Goal: Information Seeking & Learning: Find specific fact

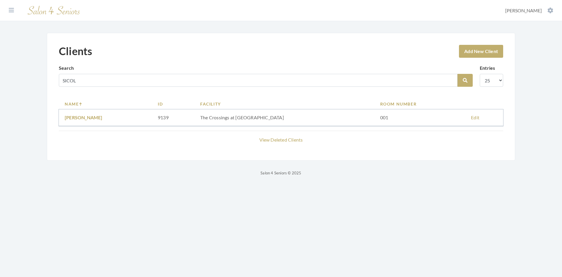
click at [48, 85] on div "Clients Add New Client Search SICOL Search Entries 10 25 50 100 Name ID Facilit…" at bounding box center [281, 97] width 469 height 128
type input "ray"
click at [466, 82] on icon "submit" at bounding box center [465, 80] width 5 height 5
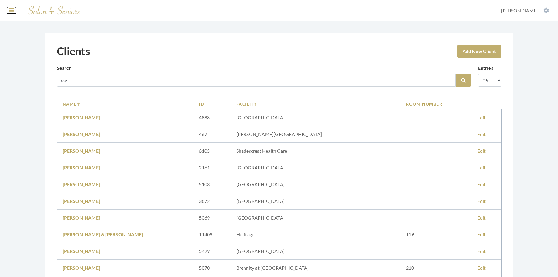
click at [12, 10] on icon at bounding box center [11, 10] width 5 height 6
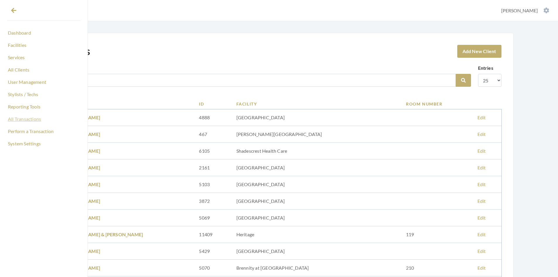
click at [32, 122] on link "All Transactions" at bounding box center [44, 119] width 74 height 10
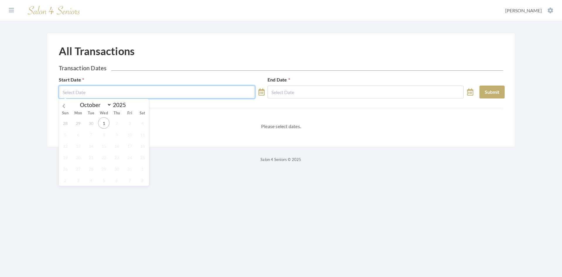
click at [134, 90] on input "text" at bounding box center [157, 92] width 196 height 13
click at [66, 107] on span at bounding box center [64, 104] width 10 height 10
select select "8"
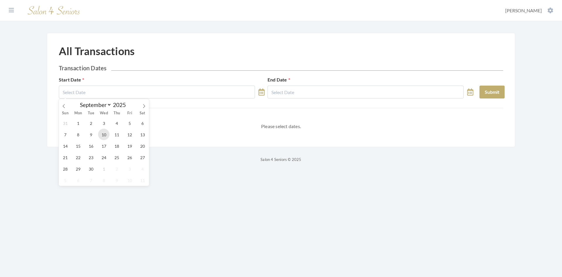
click at [106, 136] on span "10" at bounding box center [103, 134] width 11 height 11
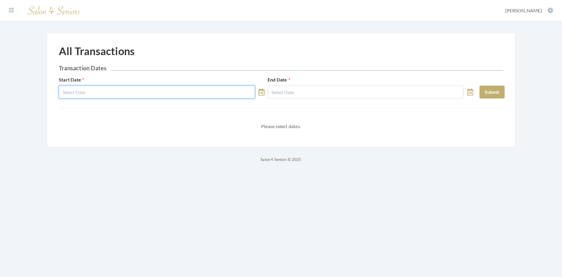
type input "09/10/2025"
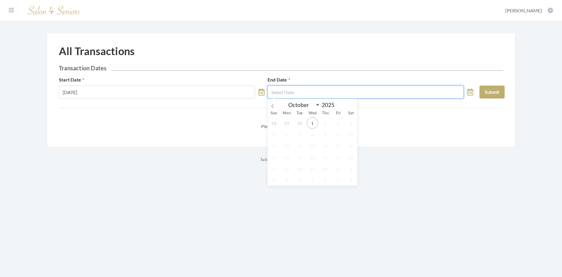
click at [292, 95] on input "text" at bounding box center [366, 92] width 196 height 13
click at [272, 107] on icon at bounding box center [273, 106] width 4 height 4
select select "8"
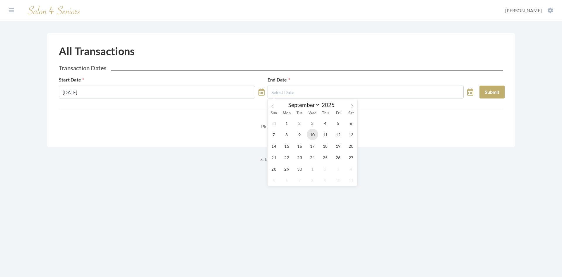
click at [312, 136] on span "10" at bounding box center [312, 134] width 11 height 11
type input "09/10/2025"
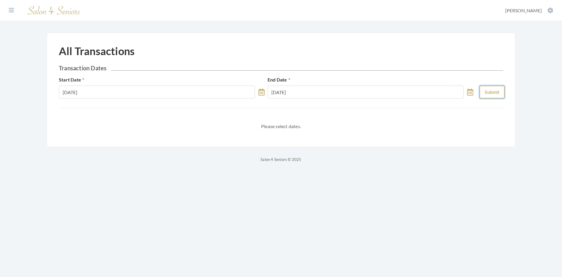
click at [486, 92] on button "Submit" at bounding box center [492, 92] width 25 height 13
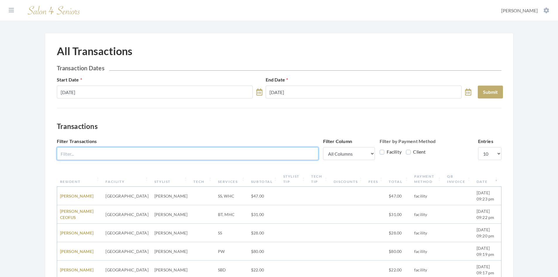
click at [201, 153] on input "Filter Transactions" at bounding box center [188, 153] width 262 height 13
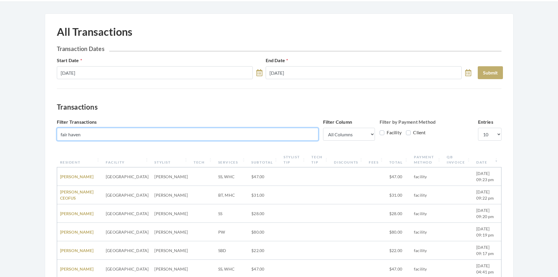
scroll to position [29, 0]
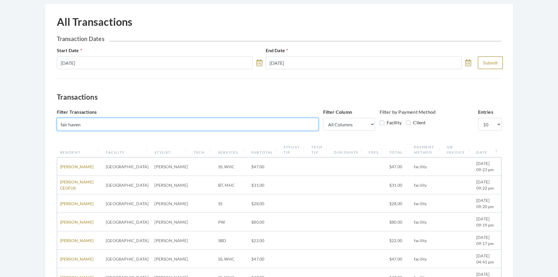
type input "fair haven"
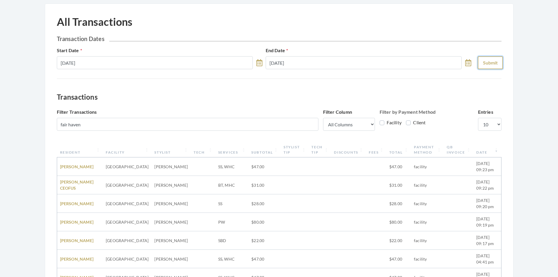
click at [481, 63] on button "Submit" at bounding box center [490, 62] width 25 height 13
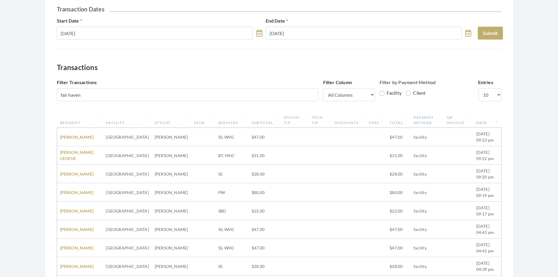
scroll to position [59, 0]
click at [497, 94] on select "10 25 50 100" at bounding box center [489, 94] width 23 height 13
select select "50"
click at [478, 88] on select "10 25 50 100" at bounding box center [489, 94] width 23 height 13
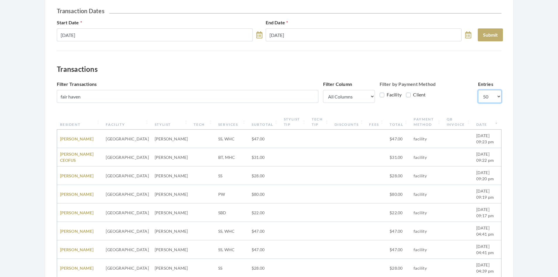
scroll to position [18, 0]
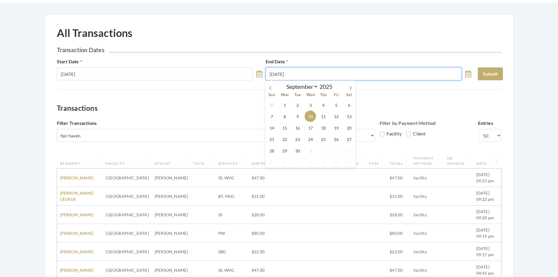
click at [306, 74] on input "09/10/2025" at bounding box center [364, 73] width 196 height 13
click at [325, 117] on span "11" at bounding box center [322, 115] width 11 height 11
type input "09/11/2025"
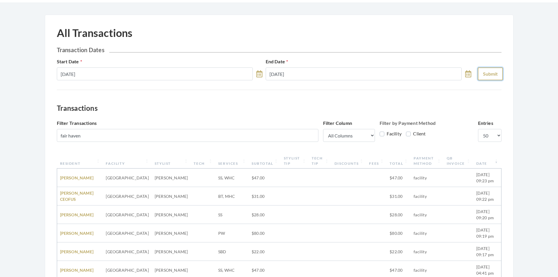
click at [483, 73] on button "Submit" at bounding box center [490, 73] width 25 height 13
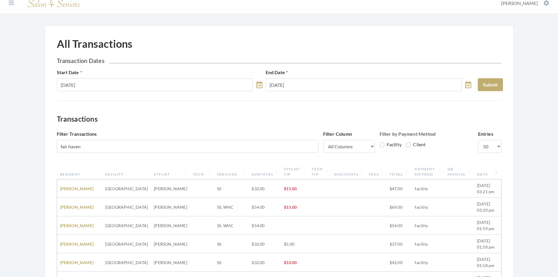
scroll to position [0, 0]
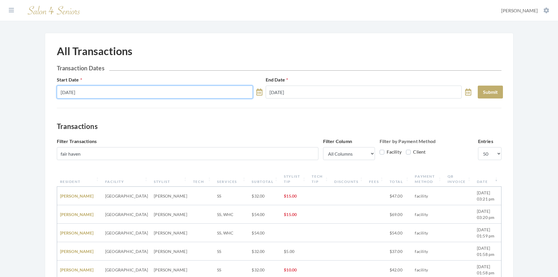
click at [117, 94] on input "09/10/2025" at bounding box center [155, 92] width 196 height 13
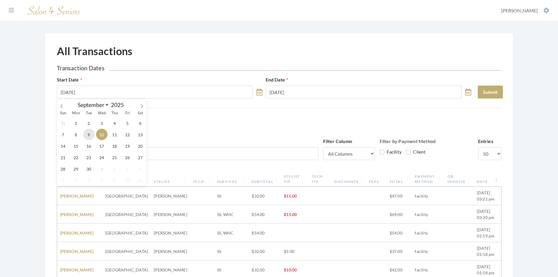
click at [89, 133] on span "9" at bounding box center [88, 134] width 11 height 11
type input "09/09/2025"
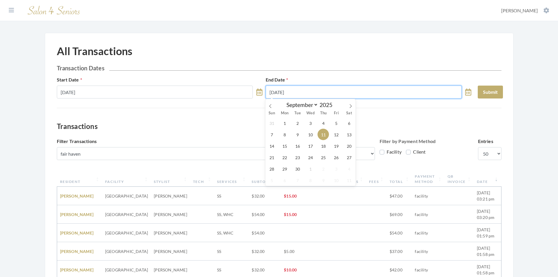
click at [309, 92] on input "09/11/2025" at bounding box center [364, 92] width 196 height 13
click at [298, 136] on span "9" at bounding box center [297, 134] width 11 height 11
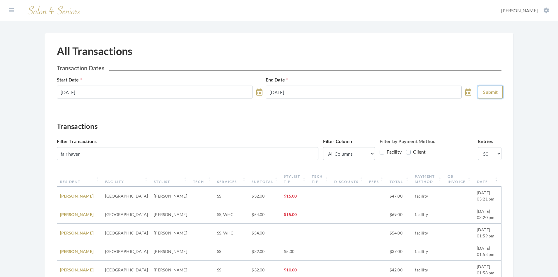
click at [484, 93] on button "Submit" at bounding box center [490, 92] width 25 height 13
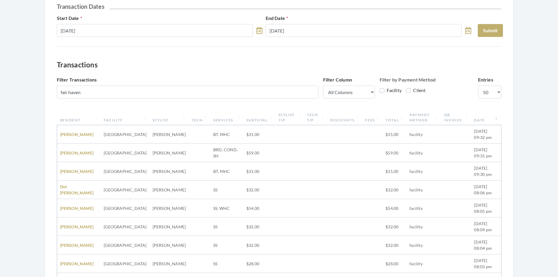
scroll to position [59, 0]
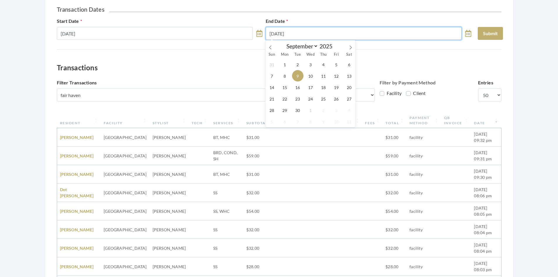
click at [332, 33] on input "09/09/2025" at bounding box center [364, 33] width 196 height 13
click at [323, 77] on span "11" at bounding box center [322, 75] width 11 height 11
type input "09/11/2025"
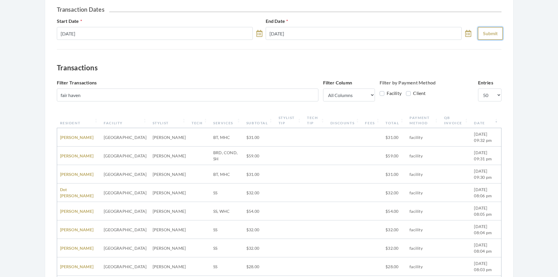
click at [497, 32] on button "Submit" at bounding box center [490, 33] width 25 height 13
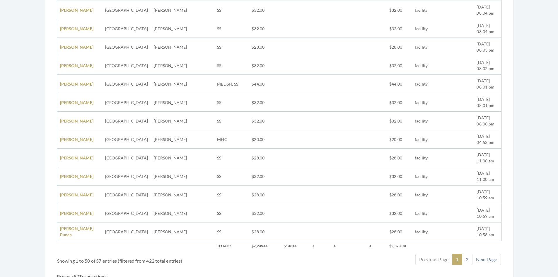
scroll to position [879, 0]
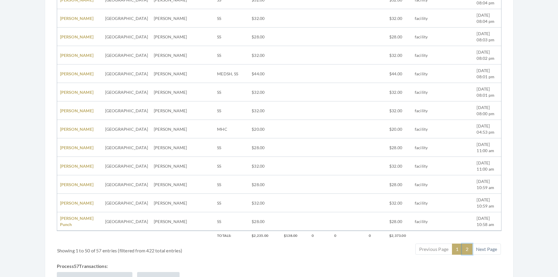
click at [466, 250] on link "2" at bounding box center [467, 248] width 10 height 11
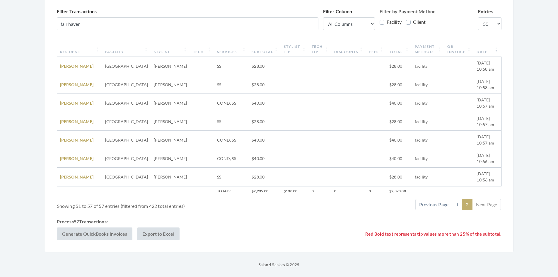
scroll to position [130, 0]
click at [103, 24] on input "fair haven" at bounding box center [188, 23] width 262 height 13
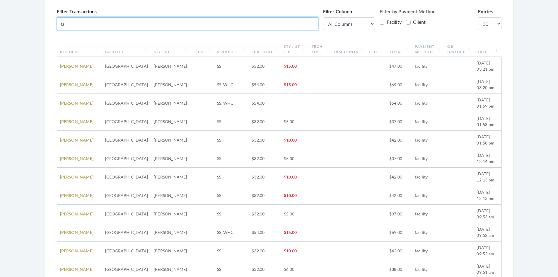
type input "f"
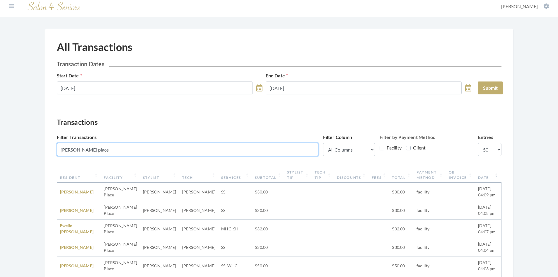
scroll to position [0, 0]
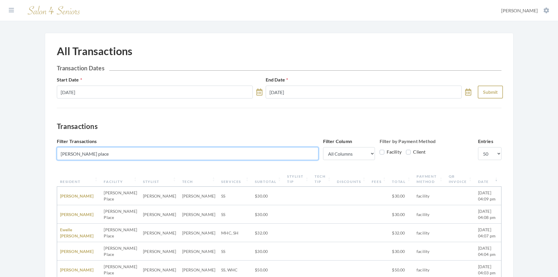
type input "wesley place"
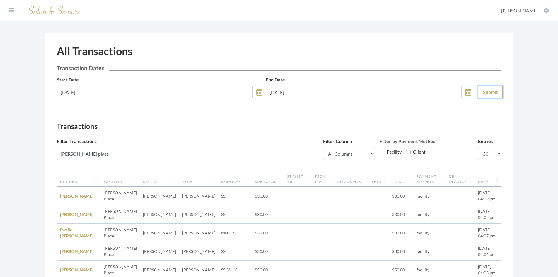
click at [481, 91] on button "Submit" at bounding box center [490, 92] width 25 height 13
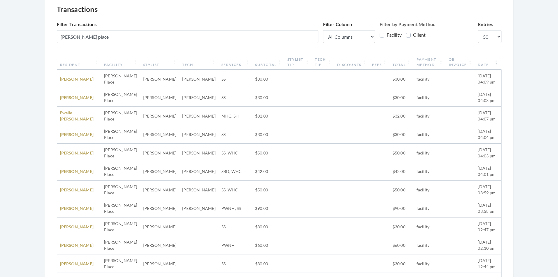
scroll to position [117, 0]
